Goal: Transaction & Acquisition: Purchase product/service

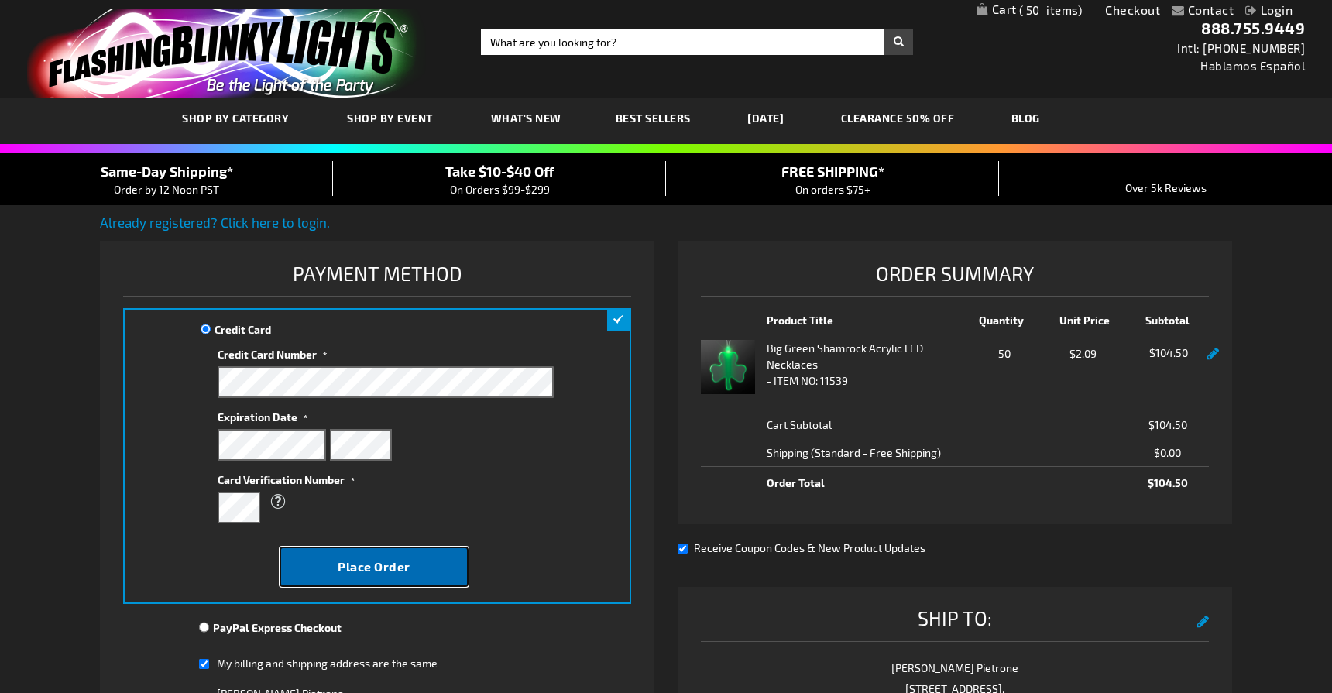
click at [386, 570] on span "Place Order" at bounding box center [374, 566] width 73 height 15
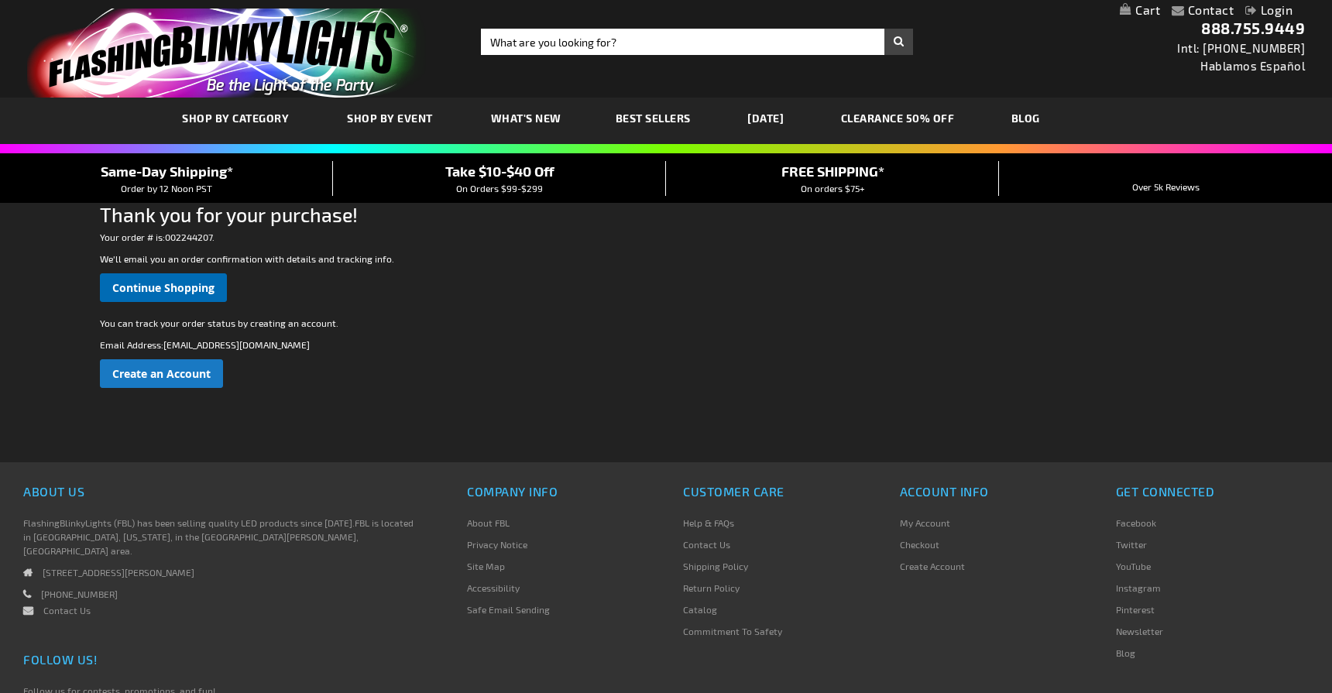
click at [188, 288] on span "Continue Shopping" at bounding box center [163, 287] width 102 height 15
